Goal: Task Accomplishment & Management: Use online tool/utility

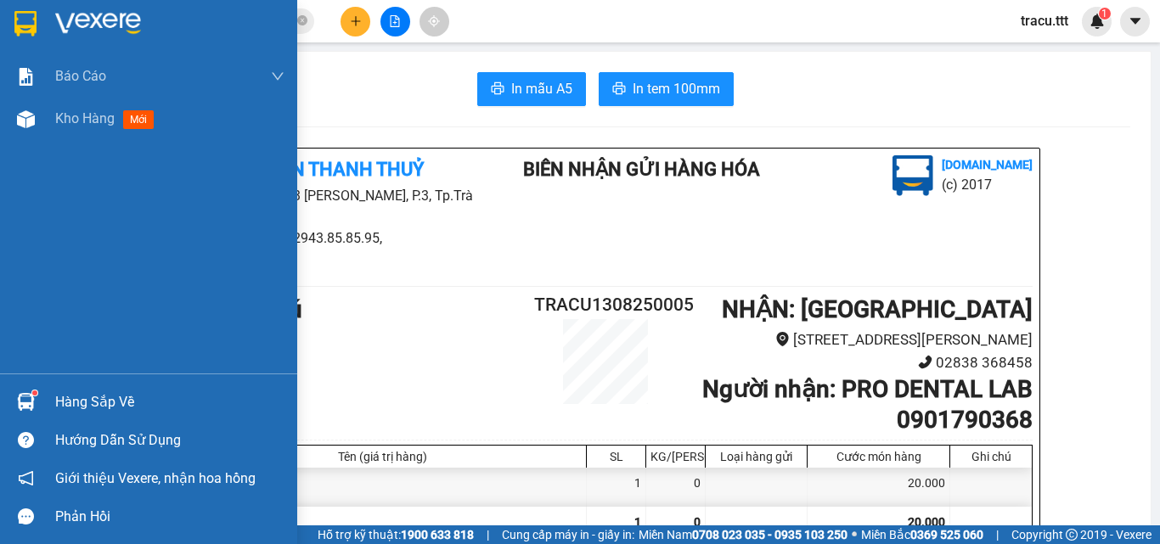
click at [76, 110] on span "Kho hàng" at bounding box center [84, 118] width 59 height 16
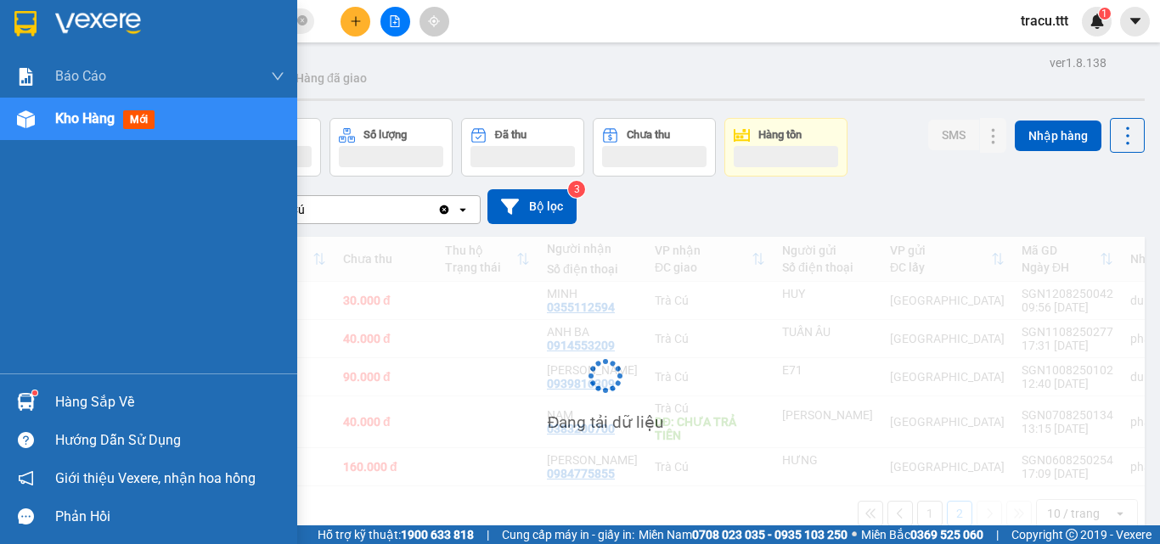
click at [76, 110] on span "Kho hàng" at bounding box center [84, 118] width 59 height 16
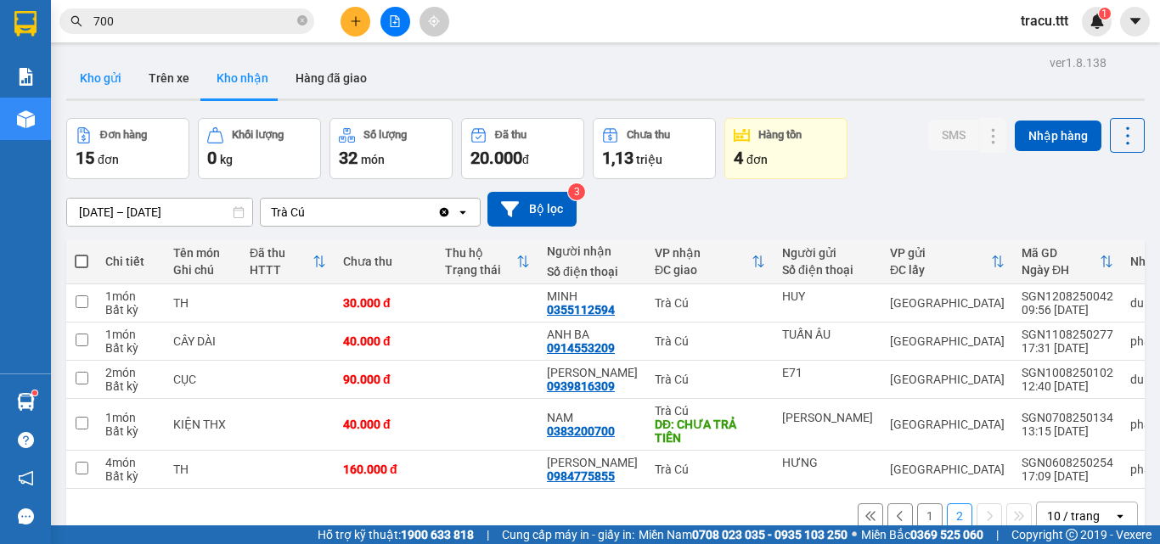
click at [111, 93] on button "Kho gửi" at bounding box center [100, 78] width 69 height 41
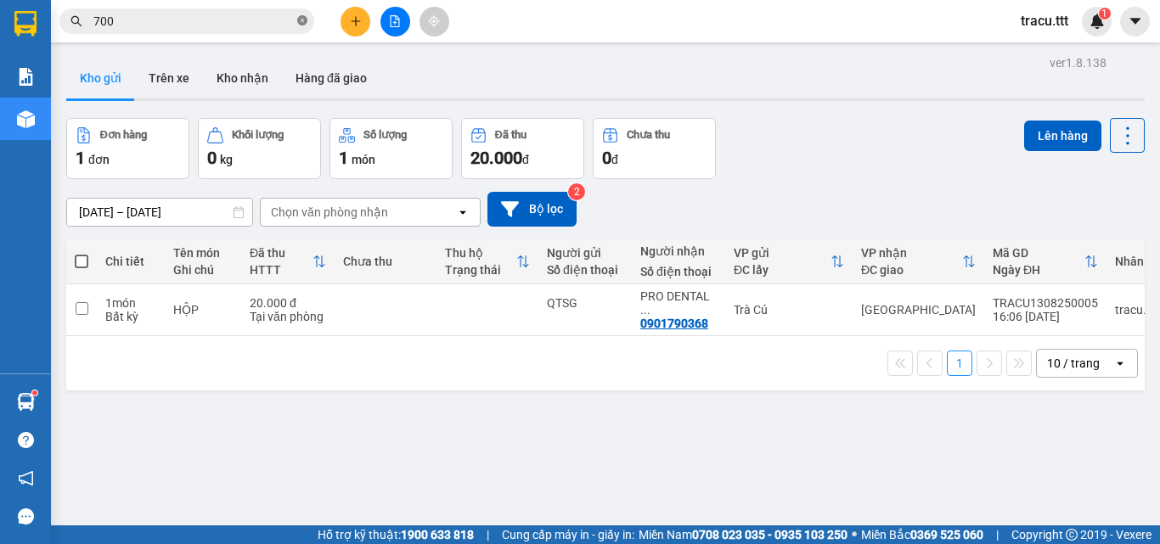
click at [301, 19] on icon "close-circle" at bounding box center [302, 20] width 10 height 10
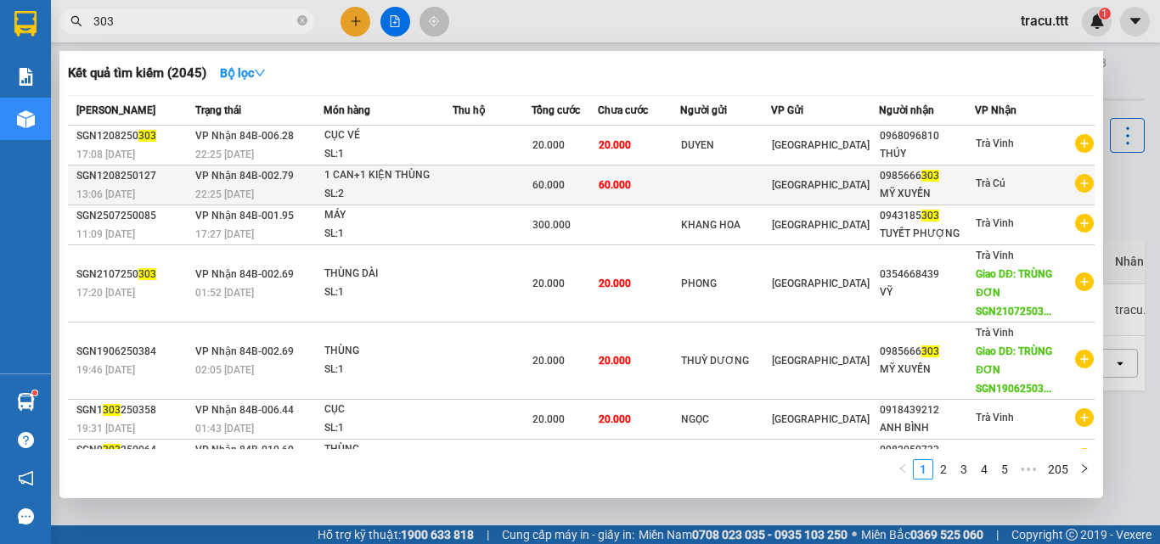
type input "303"
click at [816, 196] on td "[GEOGRAPHIC_DATA]" at bounding box center [824, 186] width 107 height 40
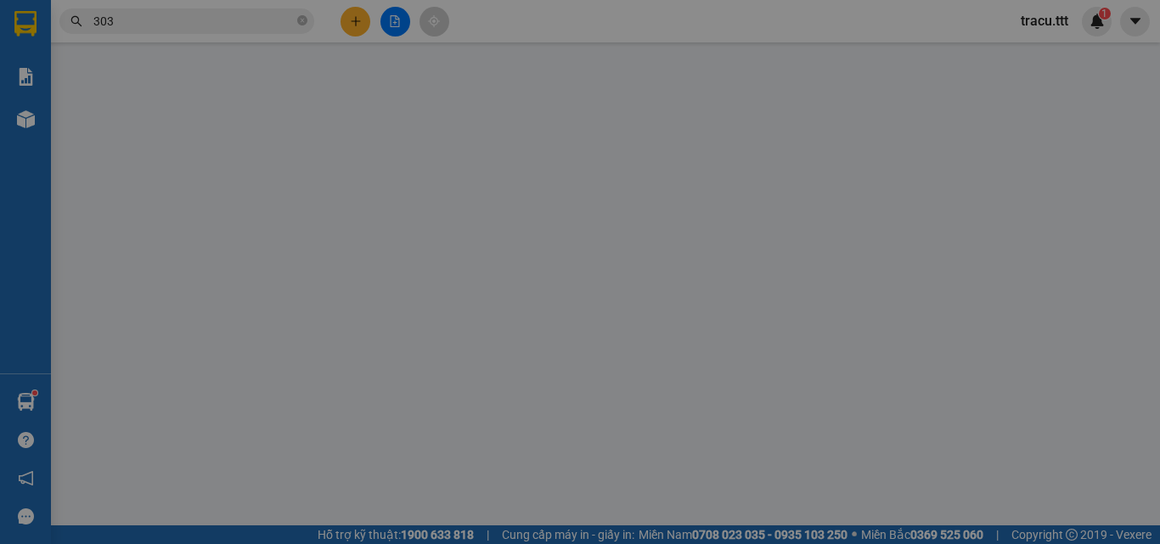
type input "0985666303"
type input "MỸ XUYẾN"
type input "60.000"
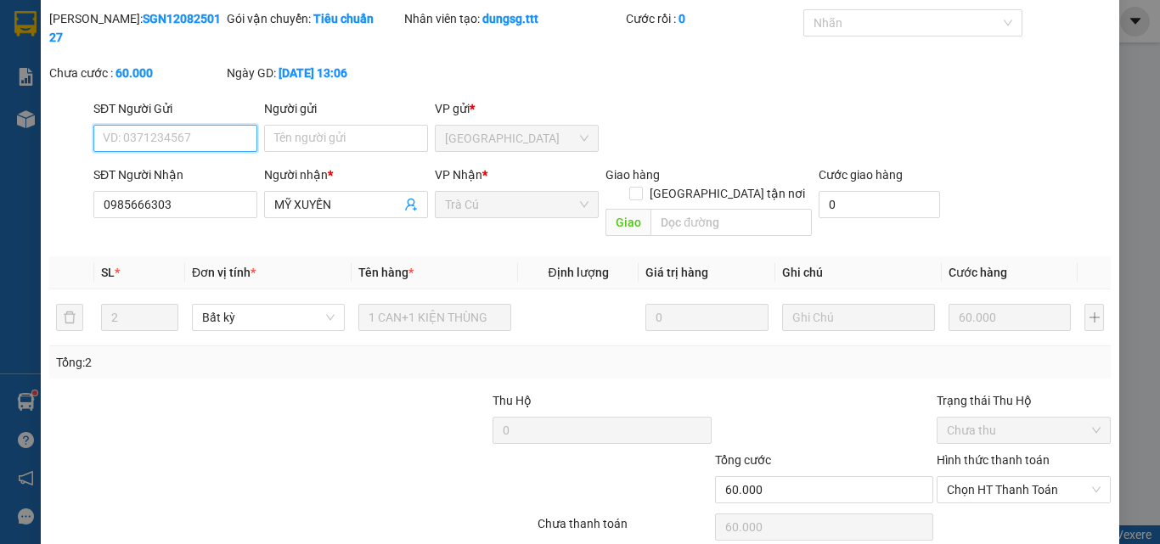
scroll to position [79, 0]
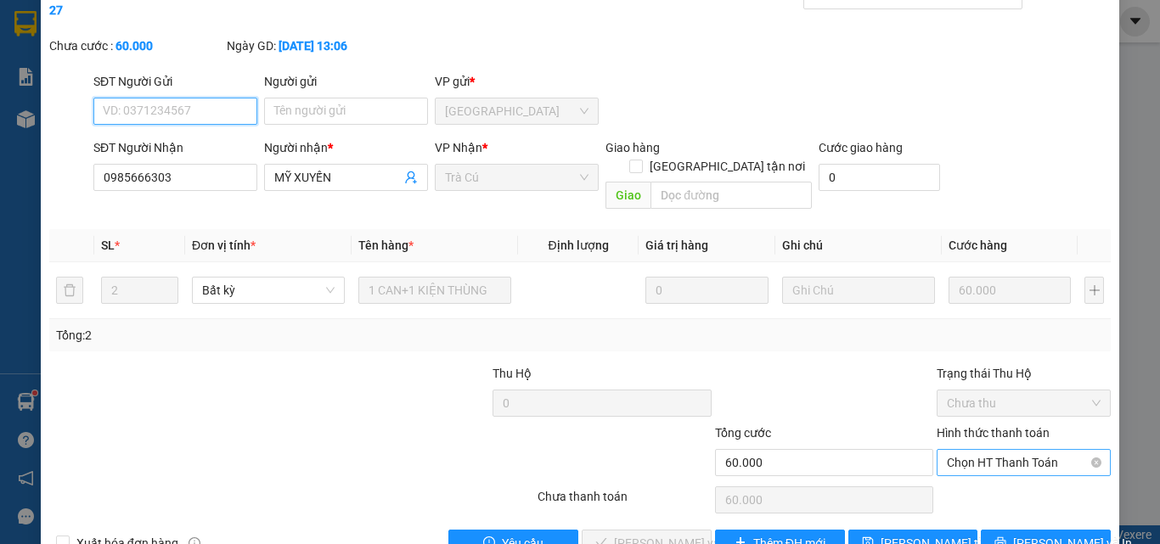
click at [1039, 450] on span "Chọn HT Thanh Toán" at bounding box center [1024, 462] width 154 height 25
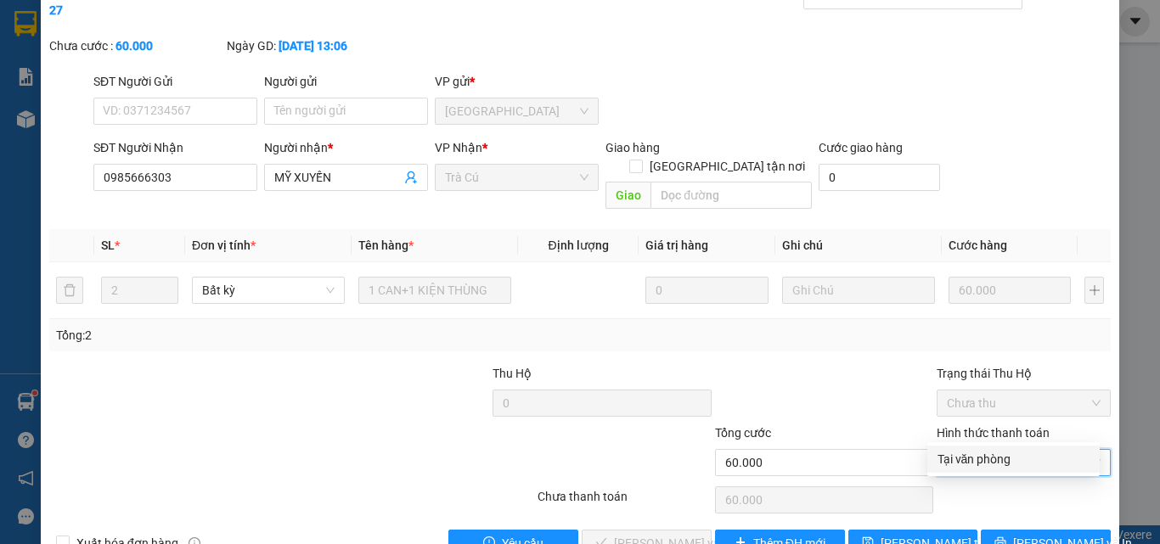
click at [992, 462] on div "Tại văn phòng" at bounding box center [1013, 459] width 152 height 19
type input "0"
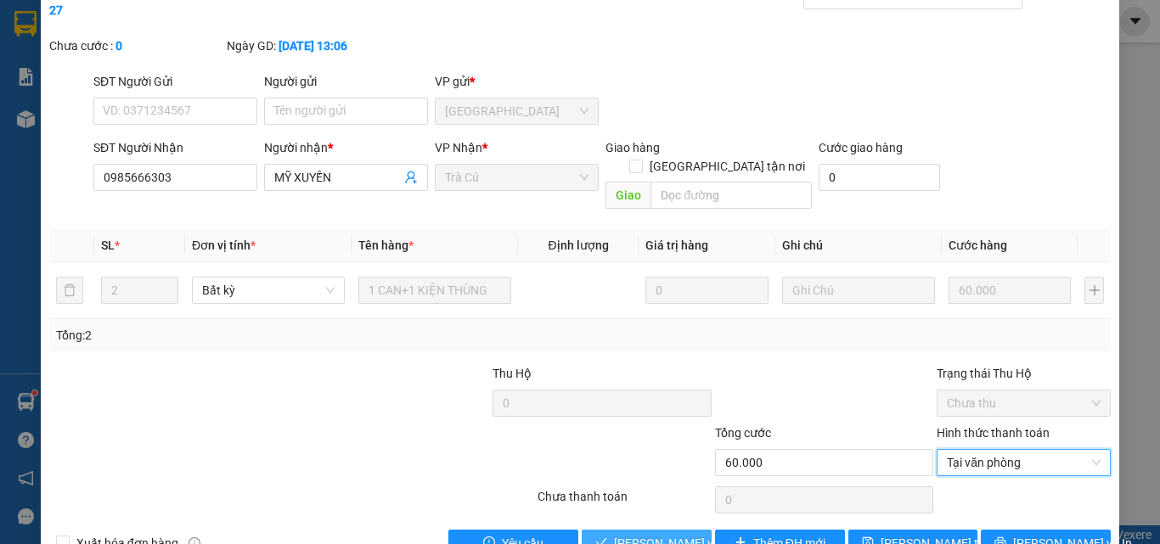
click at [692, 534] on span "[PERSON_NAME] và Giao hàng" at bounding box center [695, 543] width 163 height 19
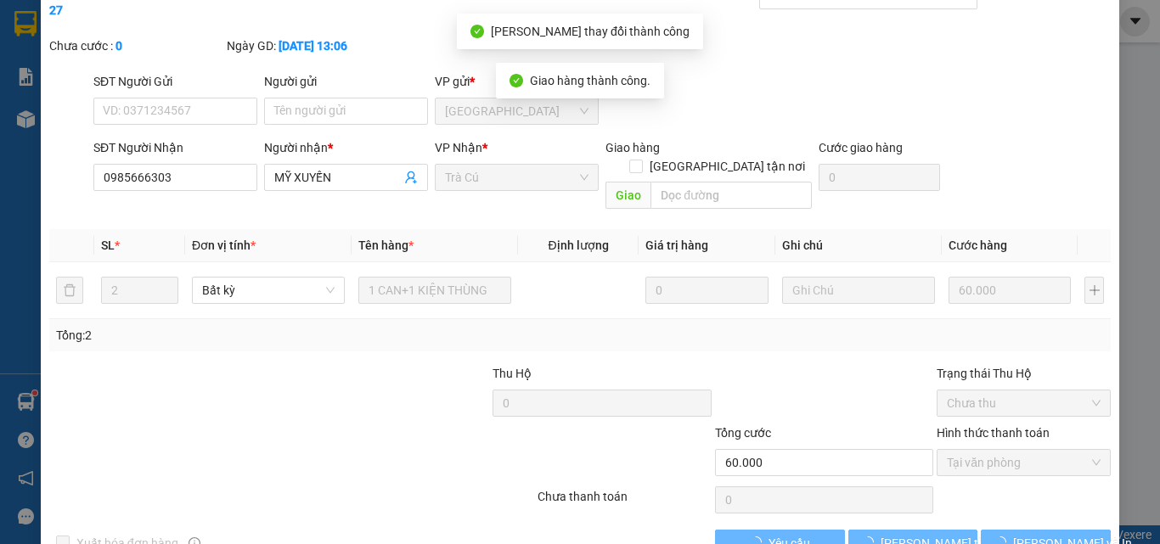
scroll to position [0, 0]
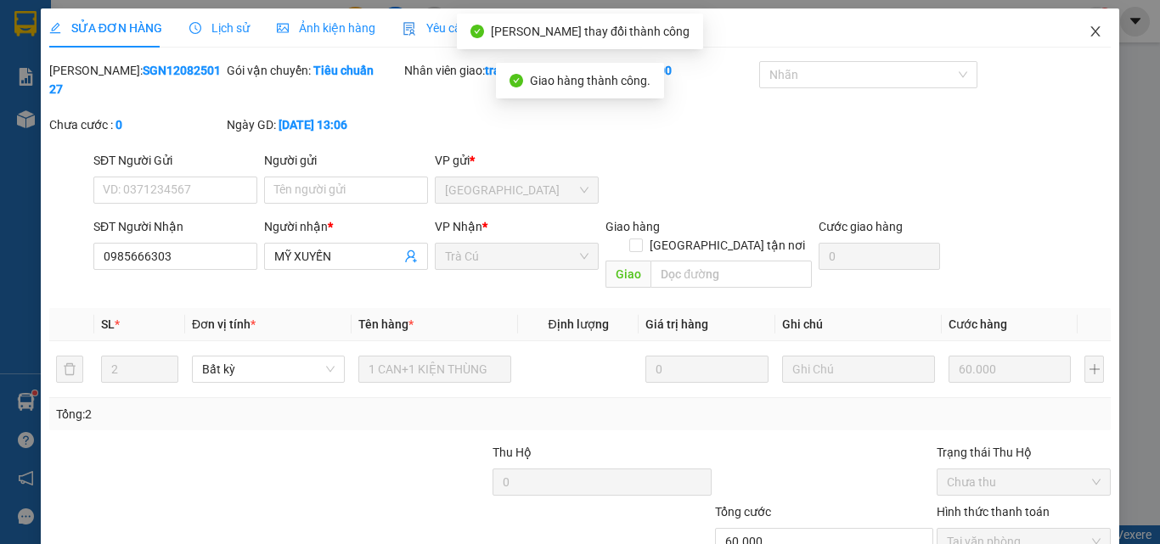
click at [1080, 20] on span "Close" at bounding box center [1095, 32] width 48 height 48
